Goal: Ask a question

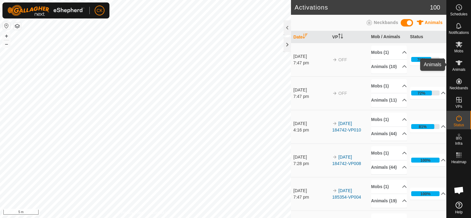
click at [459, 62] on icon at bounding box center [459, 62] width 7 height 5
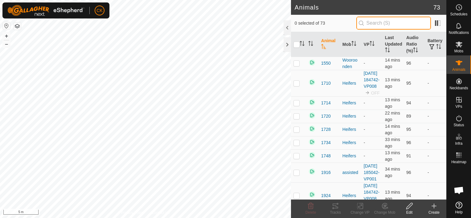
click at [394, 25] on input "text" at bounding box center [394, 23] width 75 height 13
click at [383, 39] on th "Last Updated" at bounding box center [393, 44] width 21 height 25
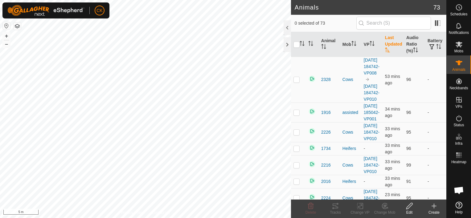
click at [389, 39] on th "Last Updated" at bounding box center [393, 44] width 21 height 25
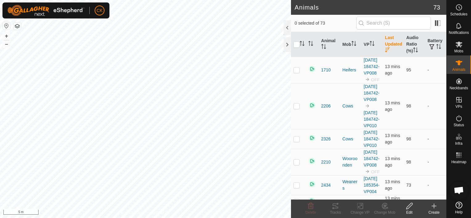
click at [389, 39] on th "Last Updated" at bounding box center [393, 44] width 21 height 25
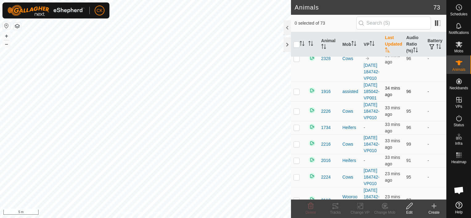
scroll to position [31, 0]
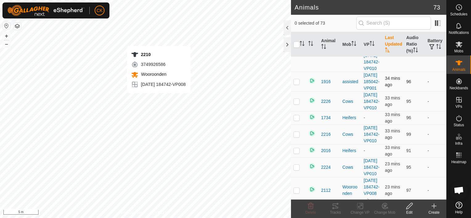
checkbox input "true"
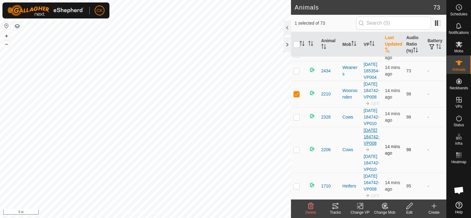
scroll to position [1820, 0]
click at [311, 207] on icon at bounding box center [311, 206] width 6 height 6
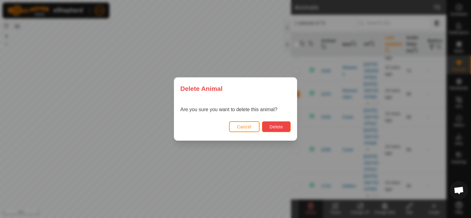
click at [279, 126] on span "Delete" at bounding box center [276, 127] width 13 height 5
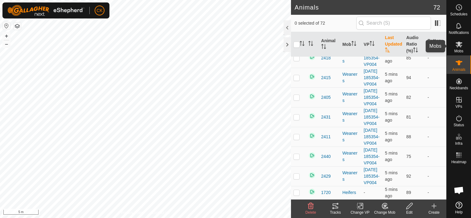
click at [458, 41] on icon at bounding box center [458, 44] width 7 height 7
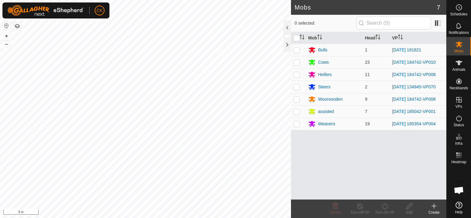
click at [459, 205] on icon at bounding box center [459, 205] width 7 height 7
click at [460, 189] on span "Open chat" at bounding box center [459, 191] width 10 height 9
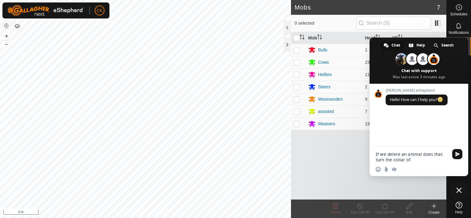
type textarea "If we delete an animal does that turn the collar off"
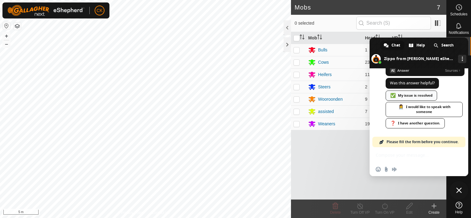
scroll to position [163, 0]
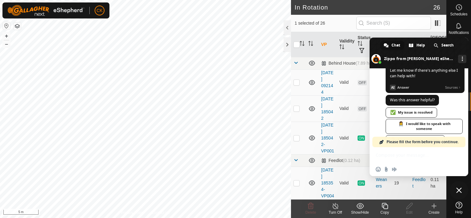
scroll to position [195, 0]
